Goal: Go to known website: Access a specific website the user already knows

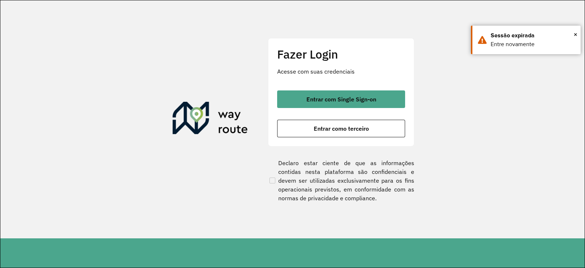
click at [273, 97] on div "Fazer Login Acesse com suas credenciais Entrar com Single Sign-on Entrar como t…" at bounding box center [341, 92] width 146 height 108
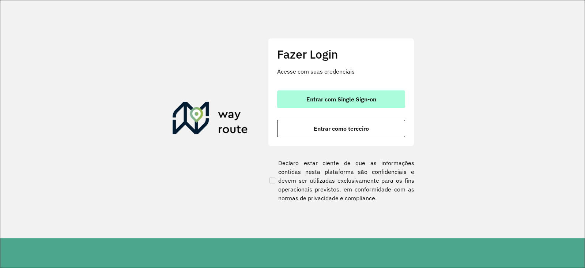
click at [277, 98] on button "Entrar com Single Sign-on" at bounding box center [341, 99] width 128 height 18
